Goal: Browse casually: Explore the website without a specific task or goal

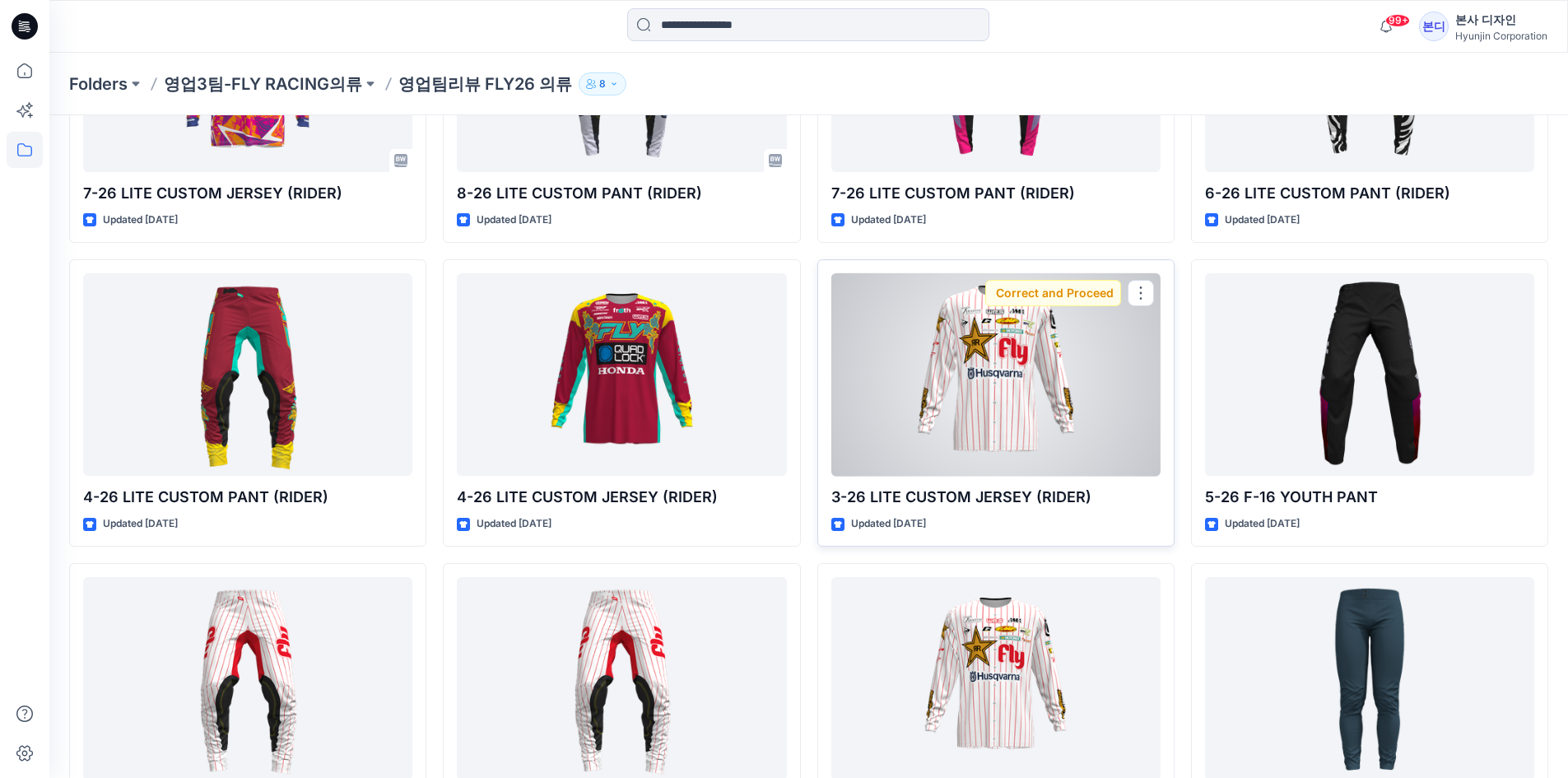
scroll to position [1292, 0]
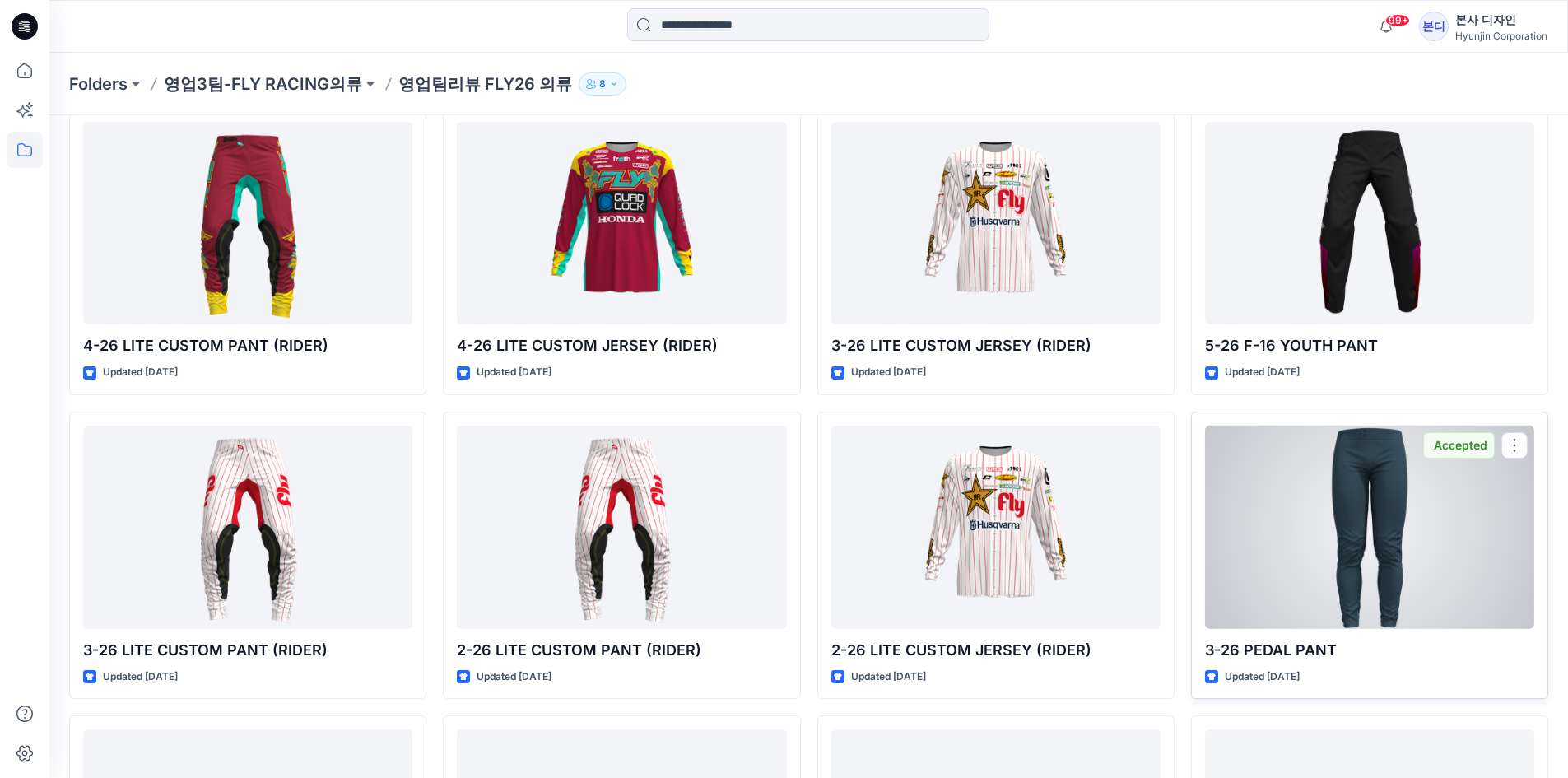
click at [1360, 544] on div at bounding box center [1369, 527] width 329 height 203
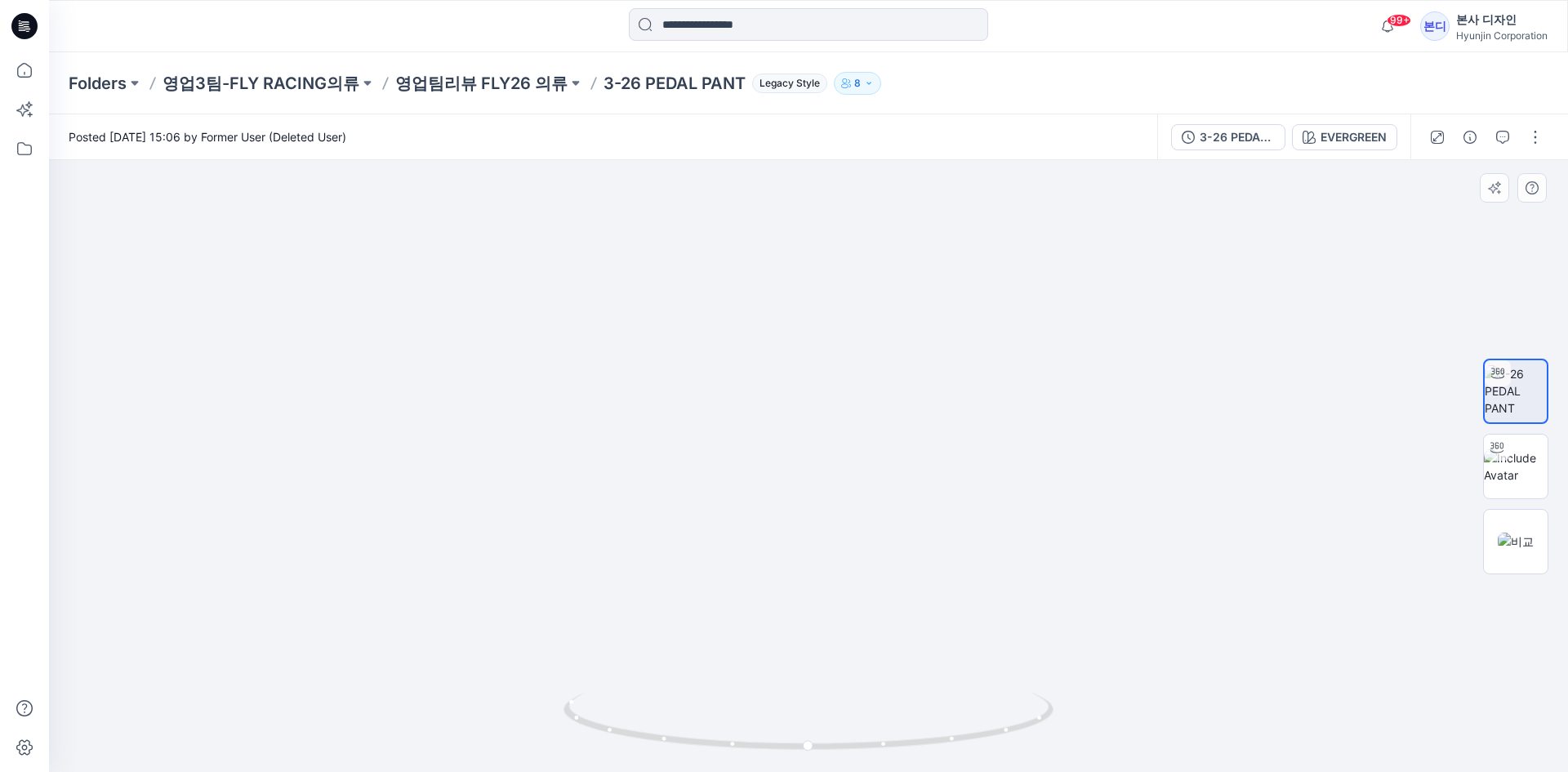
drag, startPoint x: 811, startPoint y: 415, endPoint x: 911, endPoint y: 321, distance: 137.2
click at [911, 321] on img at bounding box center [808, 212] width 1225 height 1122
drag, startPoint x: 959, startPoint y: 433, endPoint x: 632, endPoint y: 733, distance: 443.8
click at [626, 735] on div at bounding box center [808, 466] width 1518 height 612
drag, startPoint x: 964, startPoint y: 760, endPoint x: 838, endPoint y: 751, distance: 126.3
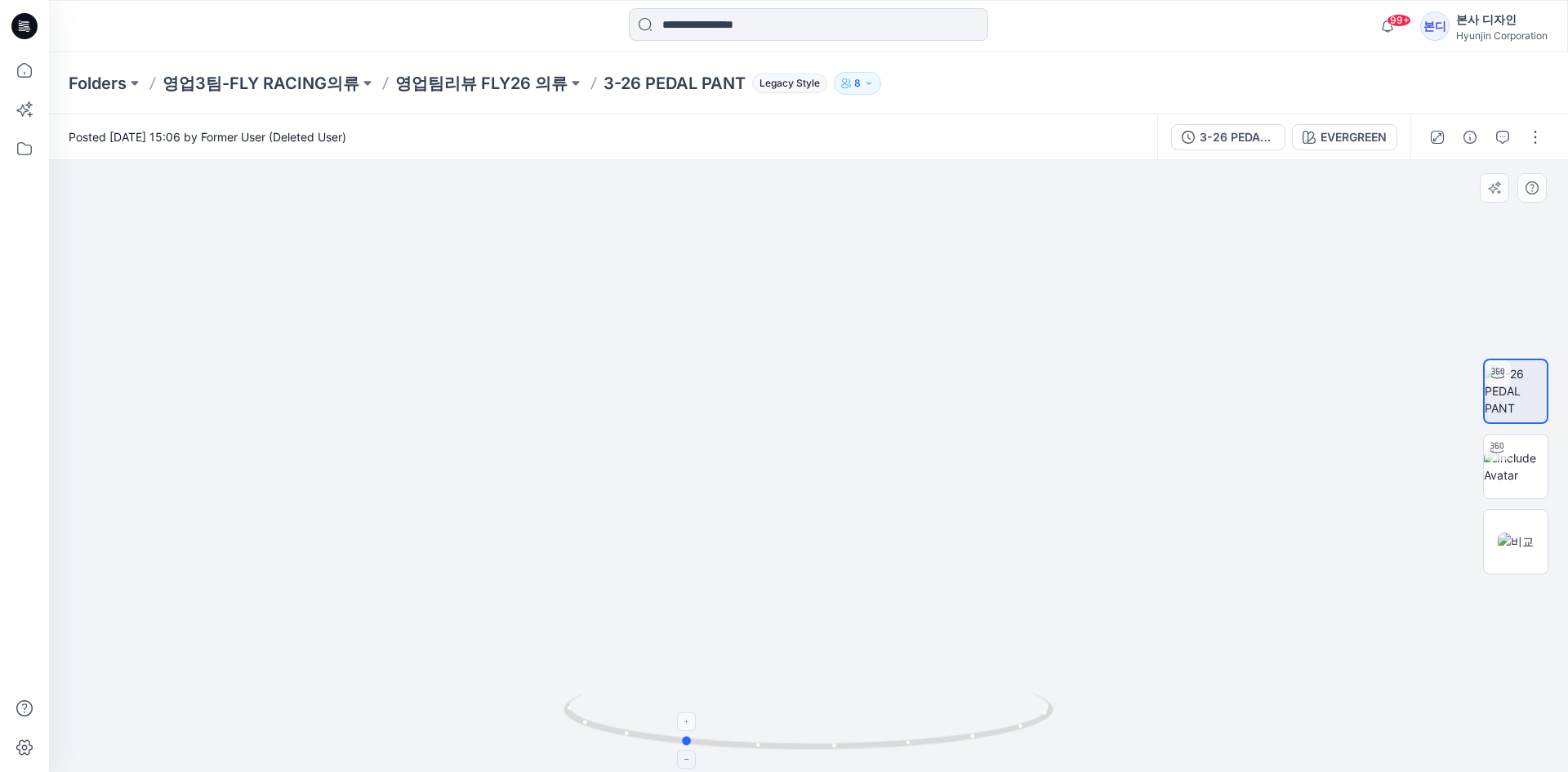
click at [838, 751] on div at bounding box center [809, 731] width 490 height 82
drag, startPoint x: 877, startPoint y: 367, endPoint x: 894, endPoint y: 391, distance: 29.4
click at [921, 226] on img at bounding box center [808, 300] width 1225 height 945
drag, startPoint x: 815, startPoint y: 696, endPoint x: 841, endPoint y: 372, distance: 325.0
click at [841, 372] on div at bounding box center [808, 466] width 1518 height 612
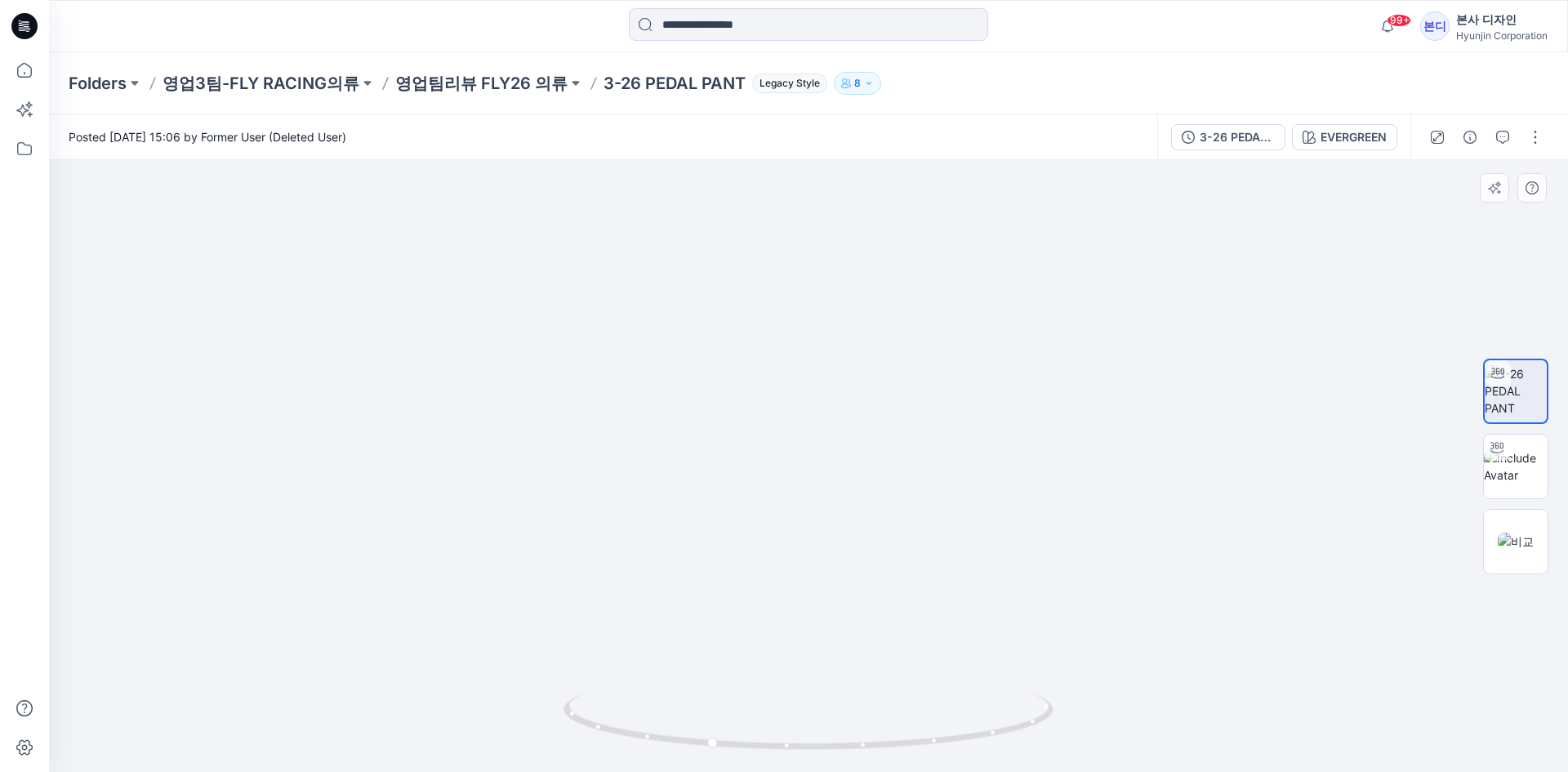
drag, startPoint x: 887, startPoint y: 655, endPoint x: 906, endPoint y: 381, distance: 274.7
click at [906, 381] on img at bounding box center [808, 127] width 1225 height 1289
drag, startPoint x: 866, startPoint y: 739, endPoint x: 898, endPoint y: 742, distance: 32.1
click at [898, 742] on icon at bounding box center [811, 723] width 494 height 61
drag, startPoint x: 897, startPoint y: 743, endPoint x: 1248, endPoint y: 740, distance: 351.0
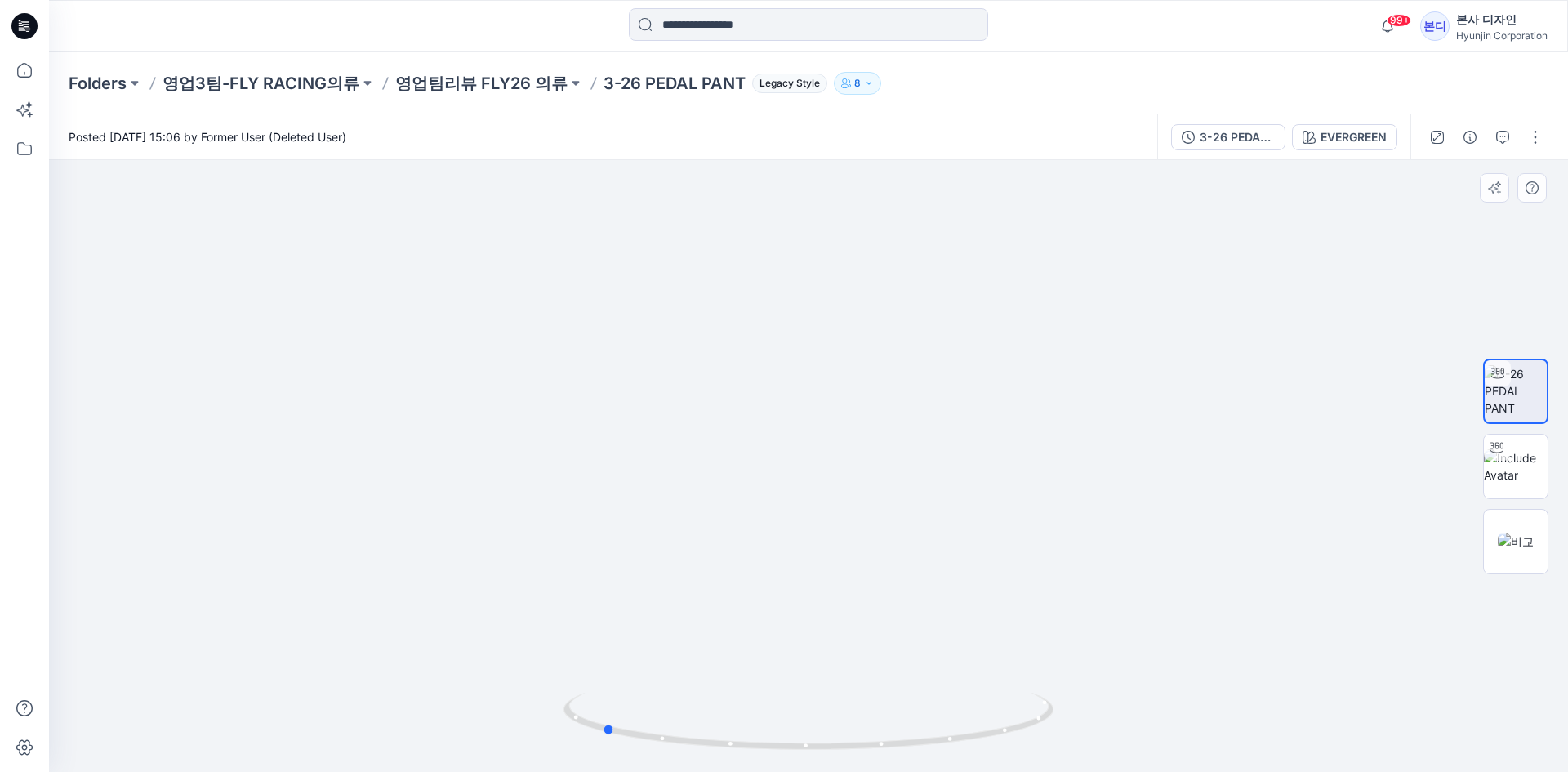
click at [1248, 740] on div at bounding box center [808, 466] width 1518 height 612
drag, startPoint x: 841, startPoint y: 262, endPoint x: 842, endPoint y: 513, distance: 251.0
click at [842, 513] on img at bounding box center [809, 449] width 732 height 644
drag, startPoint x: 849, startPoint y: 673, endPoint x: 1078, endPoint y: 589, distance: 243.9
click at [1078, 589] on div at bounding box center [808, 466] width 1518 height 612
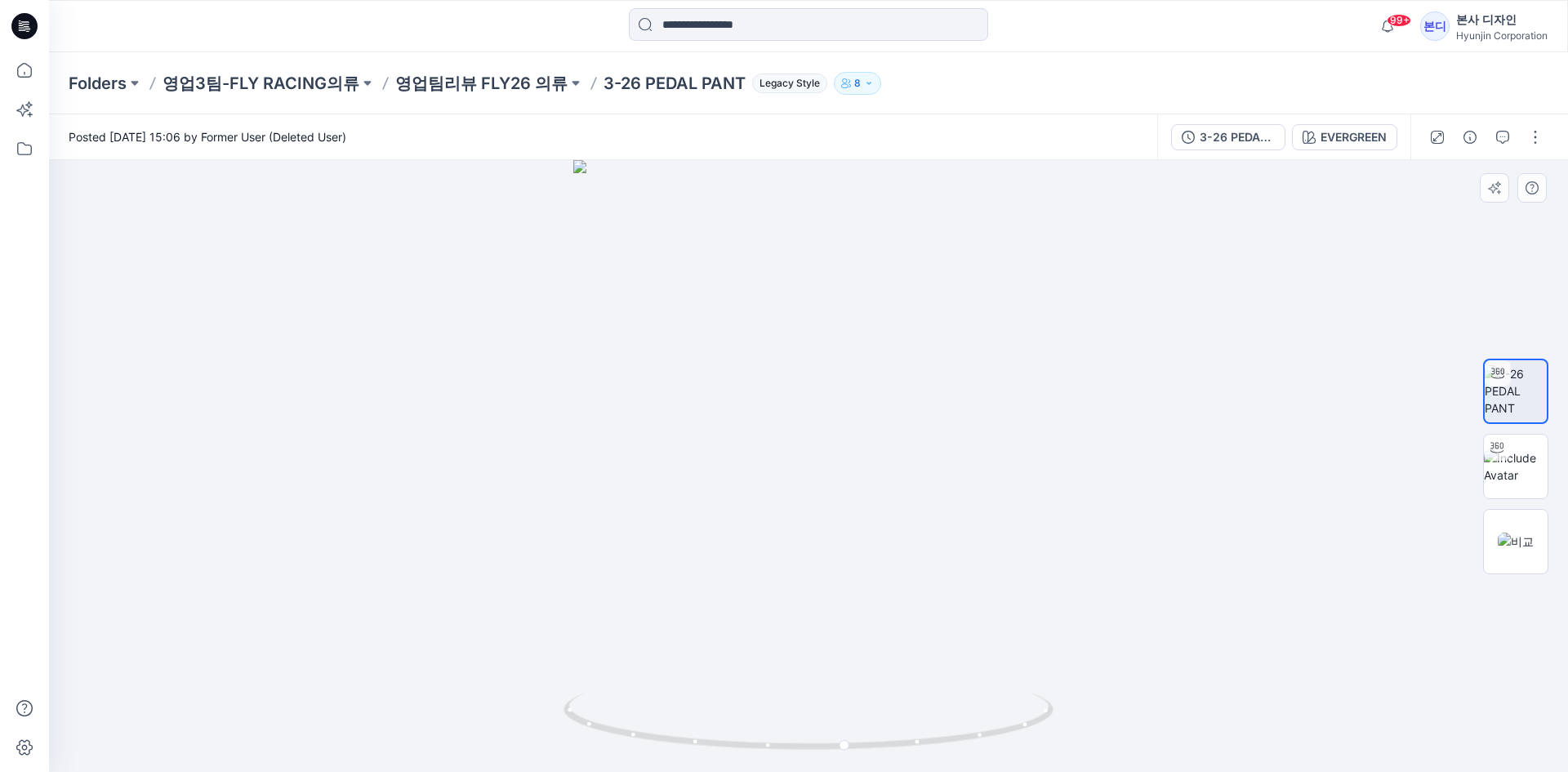
click at [1078, 589] on div at bounding box center [808, 466] width 1518 height 612
click at [194, 476] on div at bounding box center [808, 466] width 1518 height 612
